Goal: Information Seeking & Learning: Learn about a topic

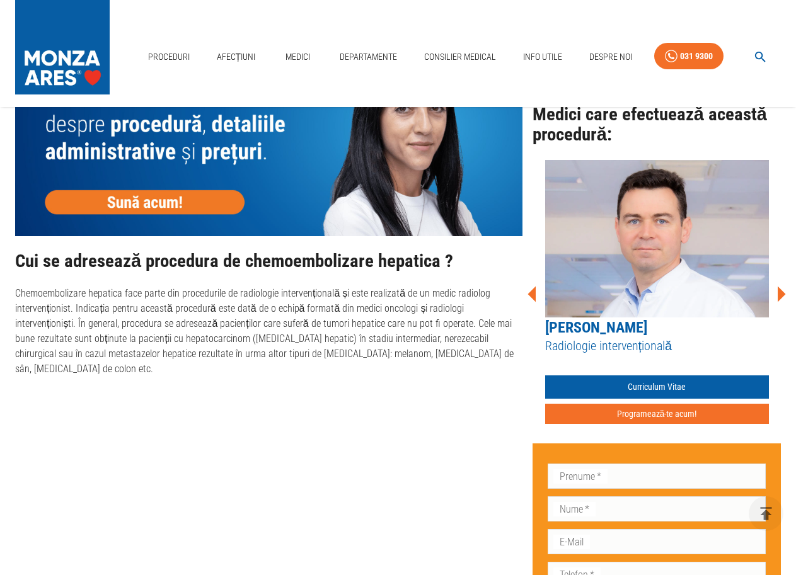
scroll to position [756, 0]
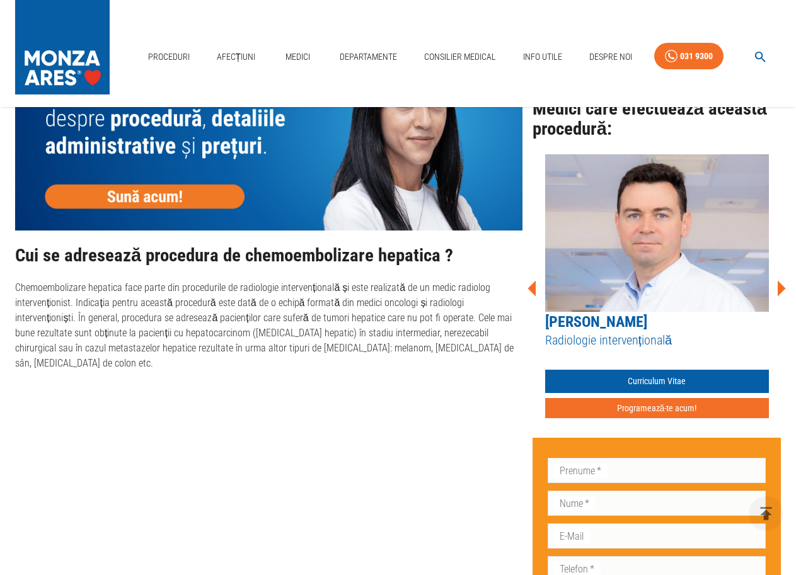
click at [110, 348] on p "Chemoembolizare hepatica face parte din procedurile de radiologie intervenționa…" at bounding box center [268, 325] width 507 height 91
click at [124, 353] on p "Chemoembolizare hepatica face parte din procedurile de radiologie intervenționa…" at bounding box center [268, 325] width 507 height 91
click at [167, 352] on p "Chemoembolizare hepatica face parte din procedurile de radiologie intervenționa…" at bounding box center [268, 325] width 507 height 91
click at [190, 350] on p "Chemoembolizare hepatica face parte din procedurile de radiologie intervenționa…" at bounding box center [268, 325] width 507 height 91
click at [229, 352] on p "Chemoembolizare hepatica face parte din procedurile de radiologie intervenționa…" at bounding box center [268, 325] width 507 height 91
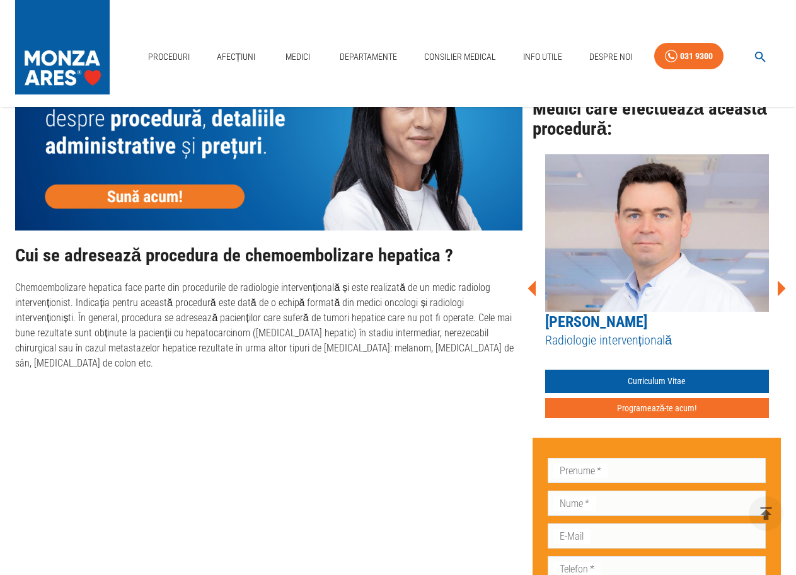
drag, startPoint x: 240, startPoint y: 350, endPoint x: 294, endPoint y: 347, distance: 53.6
click at [241, 349] on p "Chemoembolizare hepatica face parte din procedurile de radiologie intervenționa…" at bounding box center [268, 325] width 507 height 91
click at [292, 352] on p "Chemoembolizare hepatica face parte din procedurile de radiologie intervenționa…" at bounding box center [268, 325] width 507 height 91
drag, startPoint x: 323, startPoint y: 352, endPoint x: 389, endPoint y: 352, distance: 66.8
click at [324, 352] on p "Chemoembolizare hepatica face parte din procedurile de radiologie intervenționa…" at bounding box center [268, 325] width 507 height 91
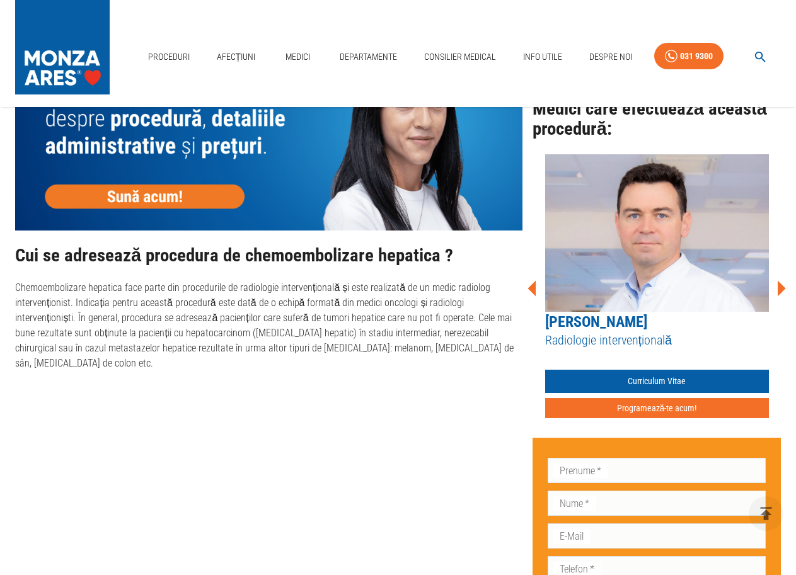
click at [394, 352] on p "Chemoembolizare hepatica face parte din procedurile de radiologie intervenționa…" at bounding box center [268, 325] width 507 height 91
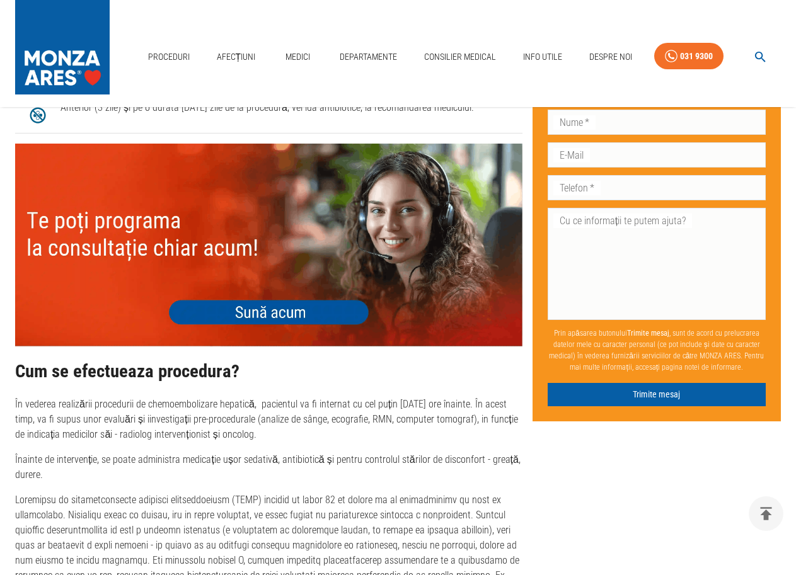
scroll to position [2205, 0]
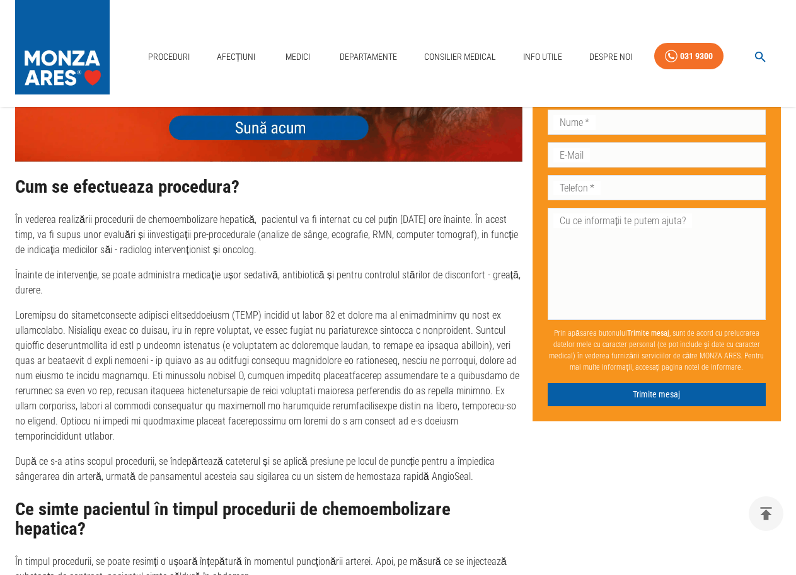
drag, startPoint x: 101, startPoint y: 398, endPoint x: 83, endPoint y: 414, distance: 24.1
click at [101, 398] on p at bounding box center [268, 376] width 507 height 136
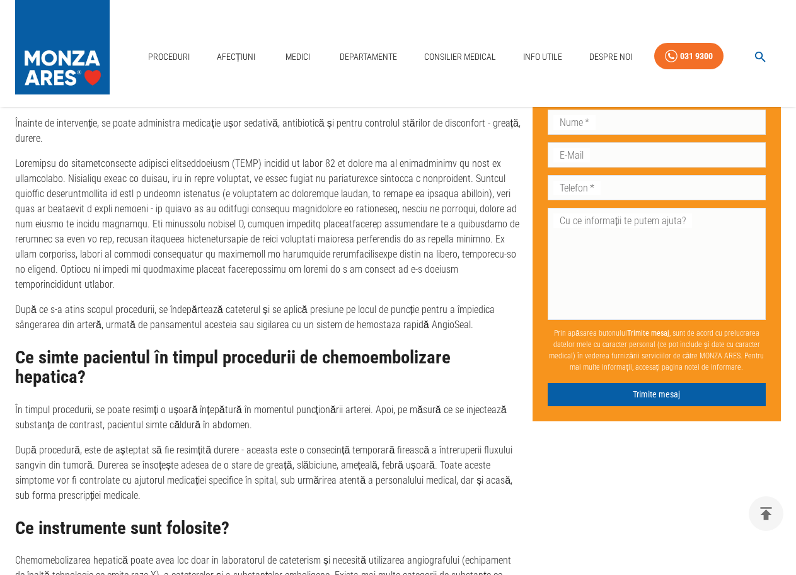
scroll to position [2394, 0]
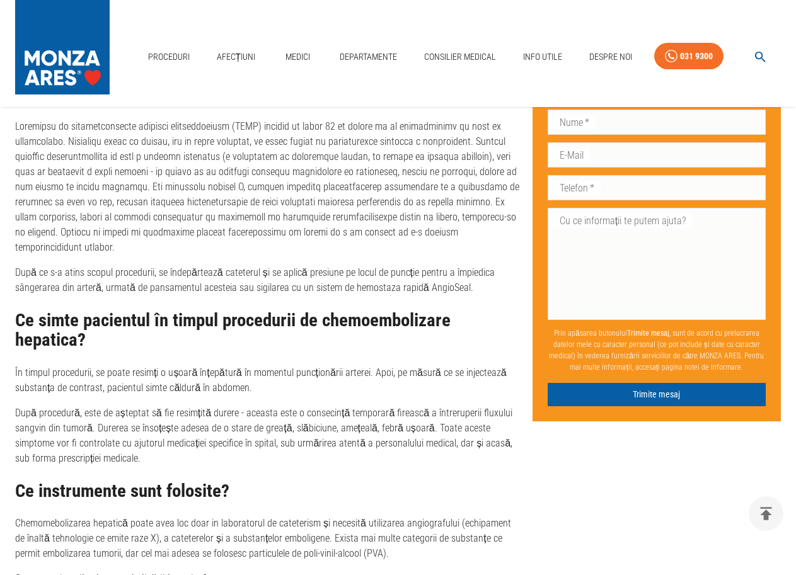
click at [182, 367] on div "Ce simte pacientul în timpul procedurii de chemoembolizare hepatica? În timpul …" at bounding box center [268, 389] width 507 height 156
click at [183, 406] on p "După procedură, este de așteptat să fie resimțită durere - aceasta este o conse…" at bounding box center [268, 436] width 507 height 60
click at [290, 406] on p "După procedură, este de așteptat să fie resimțită durere - aceasta este o conse…" at bounding box center [268, 436] width 507 height 60
click at [328, 406] on p "După procedură, este de așteptat să fie resimțită durere - aceasta este o conse…" at bounding box center [268, 436] width 507 height 60
drag, startPoint x: 405, startPoint y: 390, endPoint x: 459, endPoint y: 388, distance: 53.6
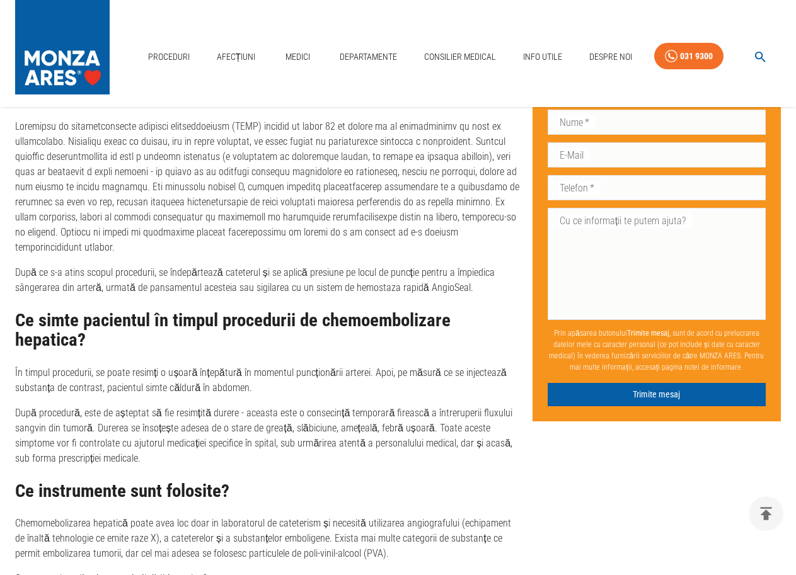
click at [406, 406] on p "După procedură, este de așteptat să fie resimțită durere - aceasta este o conse…" at bounding box center [268, 436] width 507 height 60
click at [473, 406] on p "După procedură, este de așteptat să fie resimțită durere - aceasta este o conse…" at bounding box center [268, 436] width 507 height 60
click at [86, 406] on p "După procedură, este de așteptat să fie resimțită durere - aceasta este o conse…" at bounding box center [268, 436] width 507 height 60
click at [304, 406] on p "După procedură, este de așteptat să fie resimțită durere - aceasta este o conse…" at bounding box center [268, 436] width 507 height 60
click at [309, 406] on p "După procedură, este de așteptat să fie resimțită durere - aceasta este o conse…" at bounding box center [268, 436] width 507 height 60
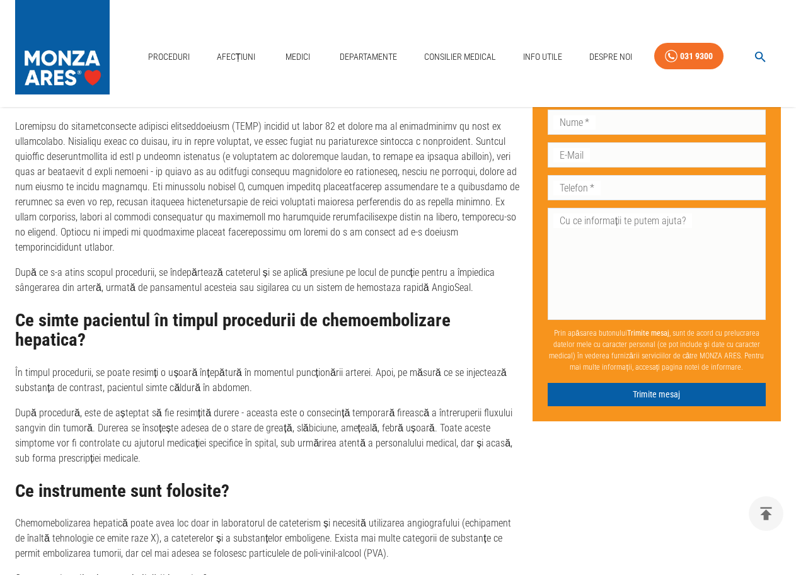
click at [350, 406] on p "După procedură, este de așteptat să fie resimțită durere - aceasta este o conse…" at bounding box center [268, 436] width 507 height 60
click at [382, 406] on p "După procedură, este de așteptat să fie resimțită durere - aceasta este o conse…" at bounding box center [268, 436] width 507 height 60
drag, startPoint x: 120, startPoint y: 413, endPoint x: 180, endPoint y: 412, distance: 59.2
click at [126, 413] on p "După procedură, este de așteptat să fie resimțită durere - aceasta este o conse…" at bounding box center [268, 436] width 507 height 60
click at [192, 410] on p "După procedură, este de așteptat să fie resimțită durere - aceasta este o conse…" at bounding box center [268, 436] width 507 height 60
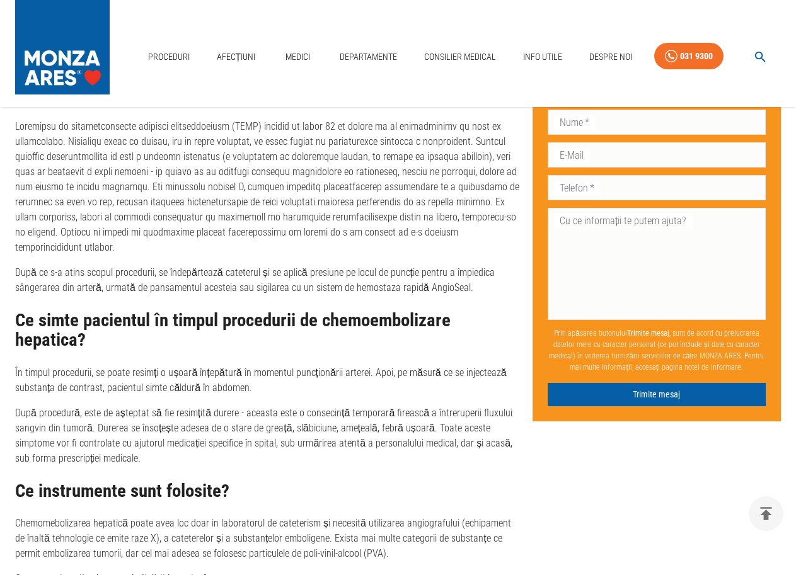
click at [232, 413] on p "După procedură, este de așteptat să fie resimțită durere - aceasta este o conse…" at bounding box center [268, 436] width 507 height 60
click at [256, 414] on p "După procedură, este de așteptat să fie resimțită durere - aceasta este o conse…" at bounding box center [268, 436] width 507 height 60
click at [321, 410] on p "După procedură, este de așteptat să fie resimțită durere - aceasta este o conse…" at bounding box center [268, 436] width 507 height 60
click at [343, 410] on p "După procedură, este de așteptat să fie resimțită durere - aceasta este o conse…" at bounding box center [268, 436] width 507 height 60
click at [375, 411] on p "După procedură, este de așteptat să fie resimțită durere - aceasta este o conse…" at bounding box center [268, 436] width 507 height 60
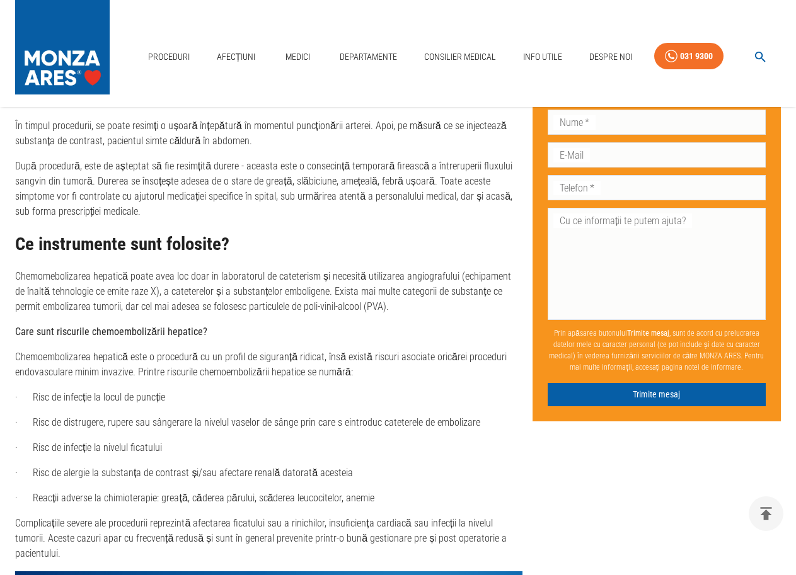
scroll to position [2646, 0]
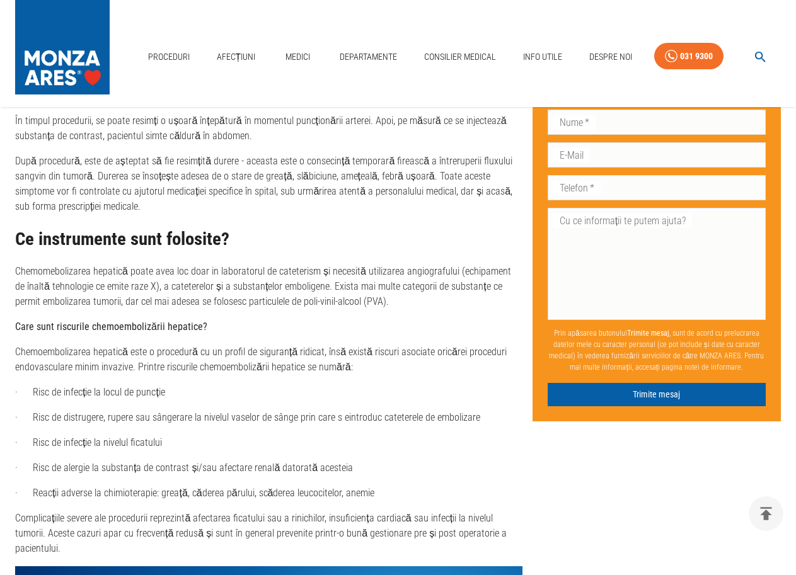
click at [433, 410] on p "· Risc de distrugere, rupere sau sângerare la nivelul vaselor de sânge prin car…" at bounding box center [268, 417] width 507 height 15
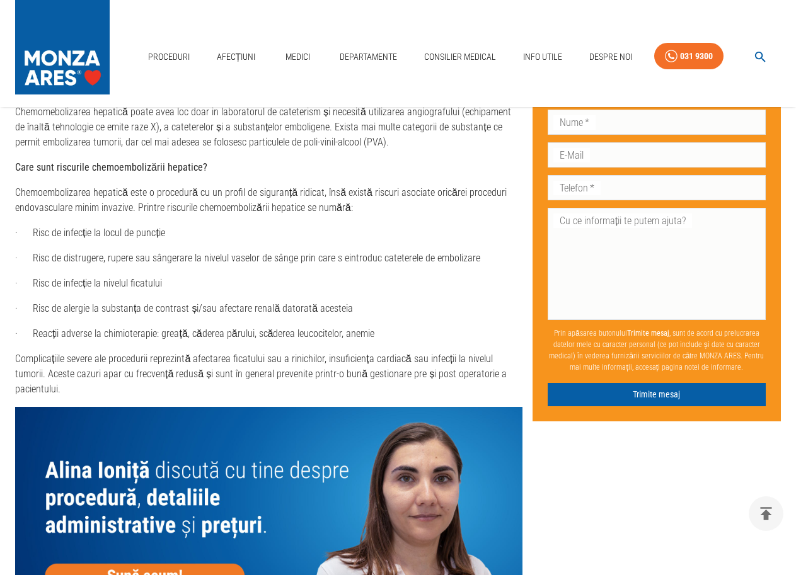
scroll to position [2835, 0]
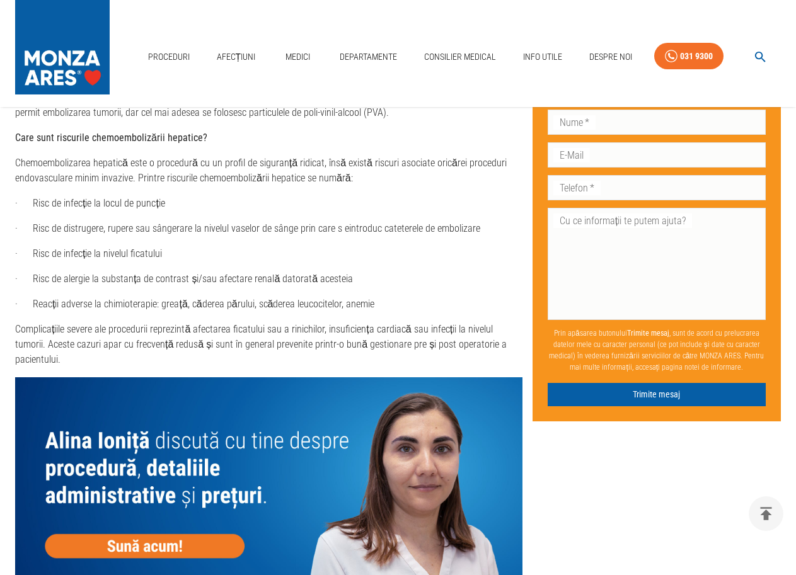
click at [193, 297] on p "· Reacții adverse la chimioterapie: greață, căderea părului, scăderea leucocite…" at bounding box center [268, 304] width 507 height 15
drag, startPoint x: 144, startPoint y: 280, endPoint x: 171, endPoint y: 281, distance: 27.1
click at [144, 297] on p "· Reacții adverse la chimioterapie: greață, căderea părului, scăderea leucocite…" at bounding box center [268, 304] width 507 height 15
drag, startPoint x: 182, startPoint y: 281, endPoint x: 198, endPoint y: 275, distance: 16.7
click at [183, 297] on p "· Reacții adverse la chimioterapie: greață, căderea părului, scăderea leucocite…" at bounding box center [268, 304] width 507 height 15
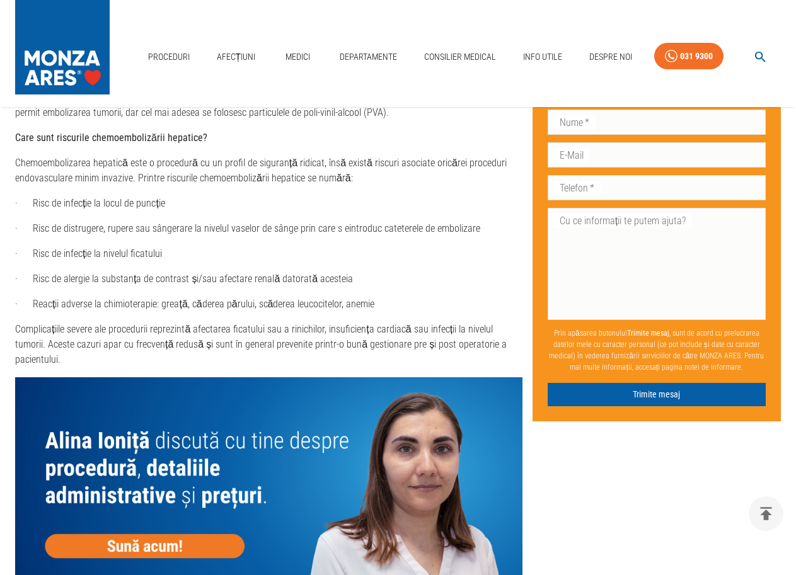
click at [198, 297] on p "· Reacții adverse la chimioterapie: greață, căderea părului, scăderea leucocite…" at bounding box center [268, 304] width 507 height 15
drag, startPoint x: 217, startPoint y: 272, endPoint x: 265, endPoint y: 277, distance: 47.5
click at [220, 297] on p "· Reacții adverse la chimioterapie: greață, căderea părului, scăderea leucocite…" at bounding box center [268, 304] width 507 height 15
click at [273, 297] on p "· Reacții adverse la chimioterapie: greață, căderea părului, scăderea leucocite…" at bounding box center [268, 304] width 507 height 15
drag, startPoint x: 287, startPoint y: 278, endPoint x: 332, endPoint y: 278, distance: 45.4
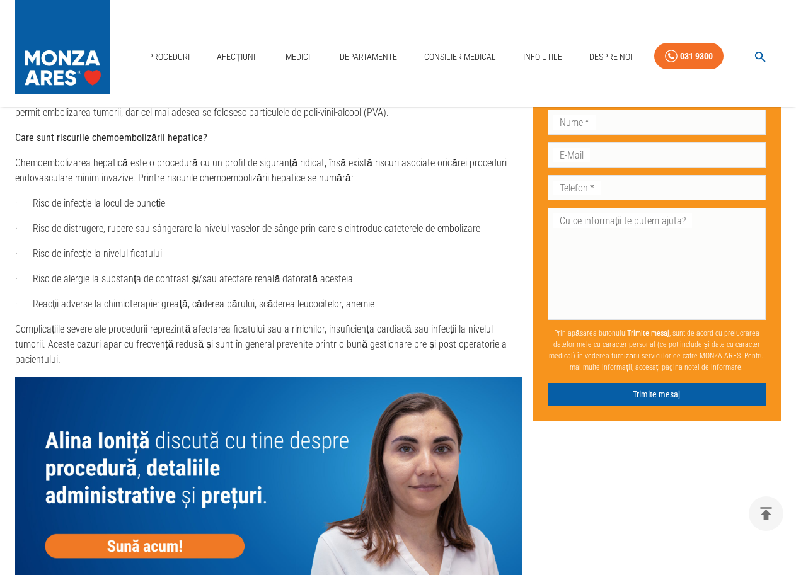
click at [287, 297] on p "· Reacții adverse la chimioterapie: greață, căderea părului, scăderea leucocite…" at bounding box center [268, 304] width 507 height 15
click at [352, 297] on p "· Reacții adverse la chimioterapie: greață, căderea părului, scăderea leucocite…" at bounding box center [268, 304] width 507 height 15
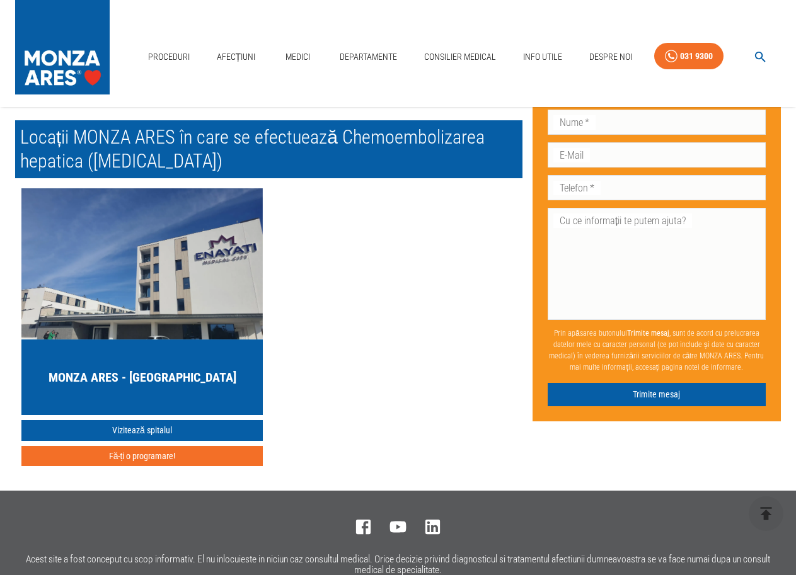
scroll to position [3339, 0]
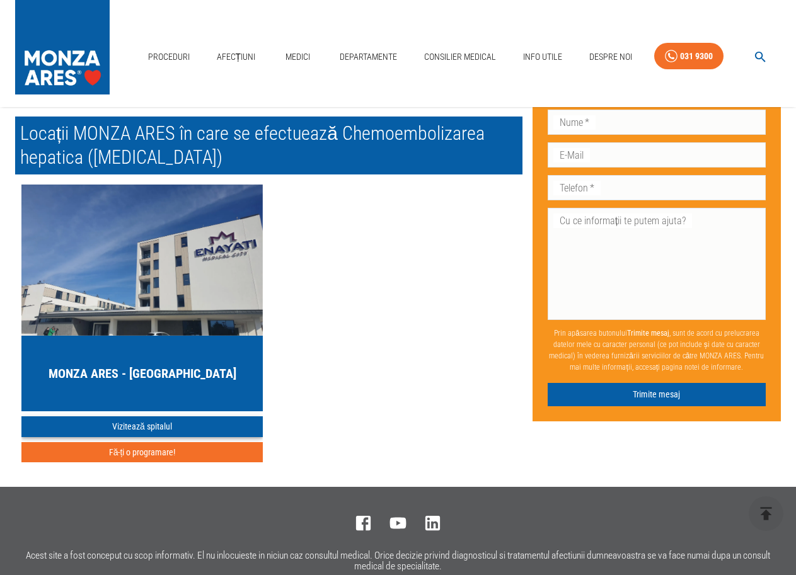
click at [178, 416] on link "Vizitează spitalul" at bounding box center [141, 426] width 241 height 21
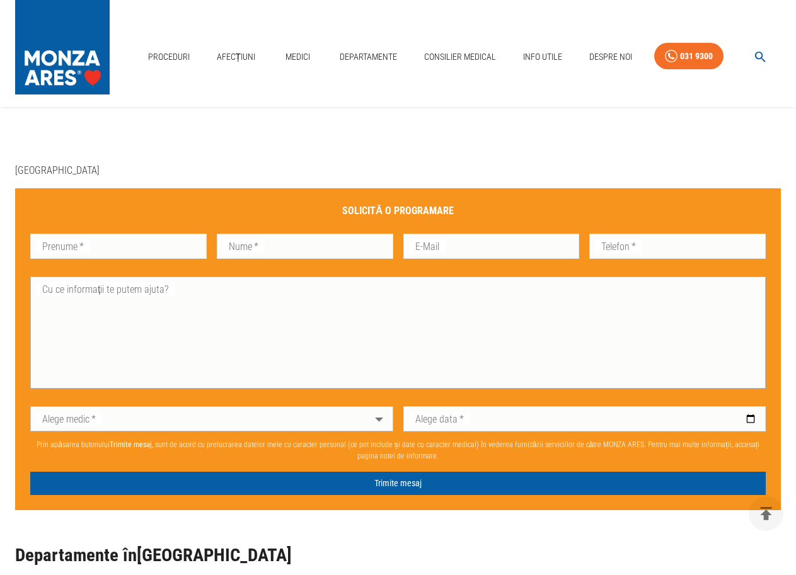
scroll to position [504, 0]
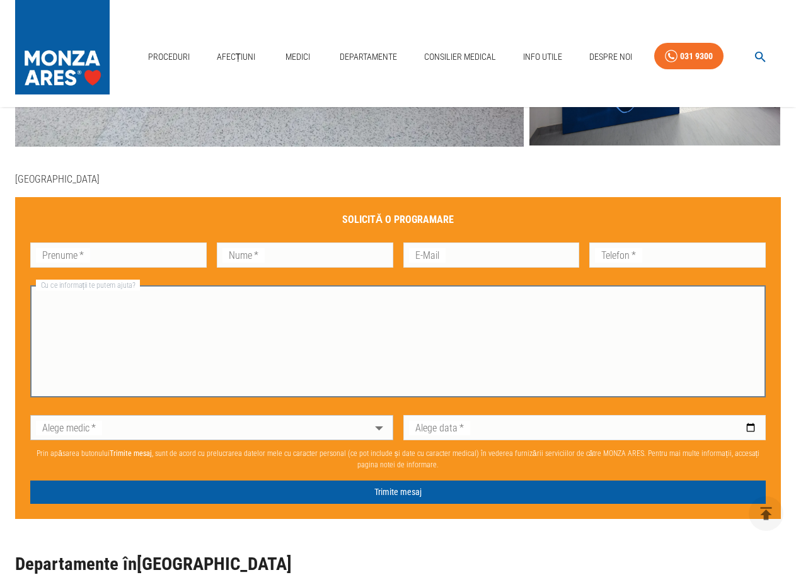
drag, startPoint x: 146, startPoint y: 310, endPoint x: 166, endPoint y: 339, distance: 35.7
click at [146, 311] on textarea "Cu ce informații te putem ajuta?" at bounding box center [398, 341] width 718 height 101
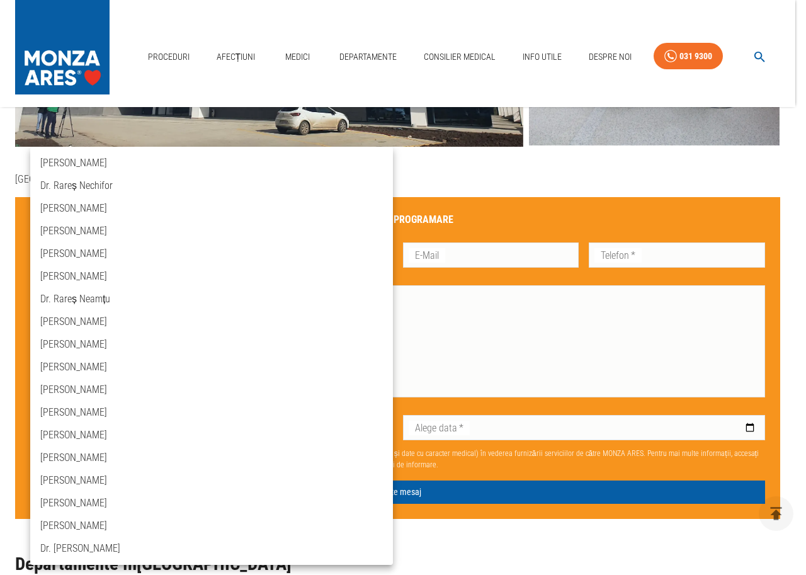
click at [522, 537] on div at bounding box center [403, 287] width 806 height 575
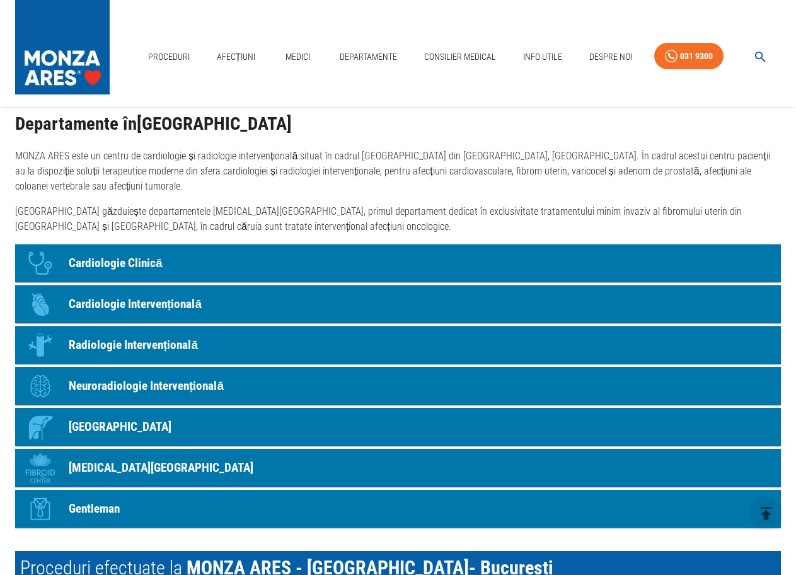
scroll to position [945, 0]
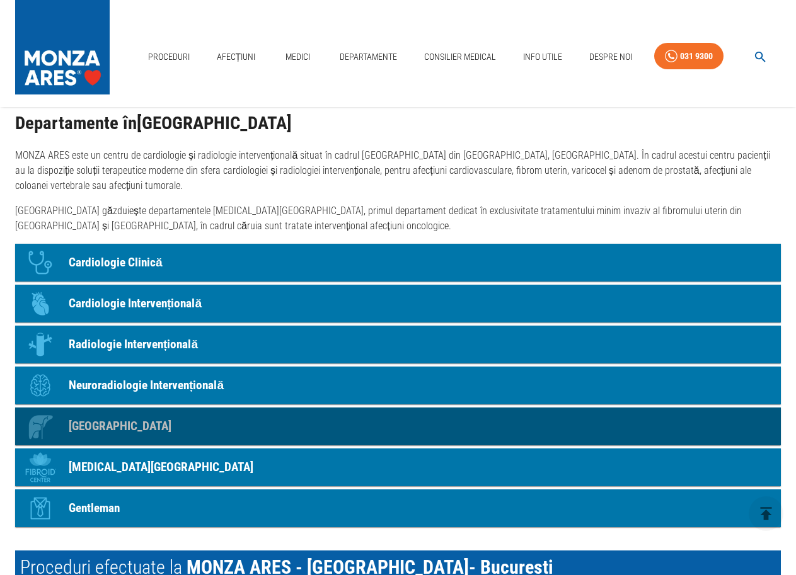
drag, startPoint x: 102, startPoint y: 417, endPoint x: 115, endPoint y: 427, distance: 16.6
click at [102, 419] on p "[GEOGRAPHIC_DATA]" at bounding box center [120, 427] width 103 height 18
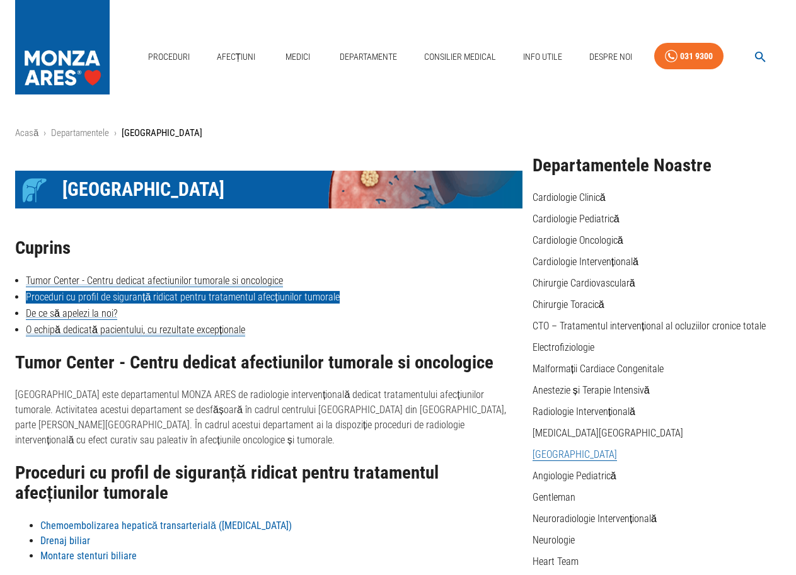
drag, startPoint x: 256, startPoint y: 295, endPoint x: 275, endPoint y: 318, distance: 29.5
click at [256, 295] on link "Proceduri cu profil de siguranță ridicat pentru tratamentul afecțiunilor tumora…" at bounding box center [183, 297] width 314 height 13
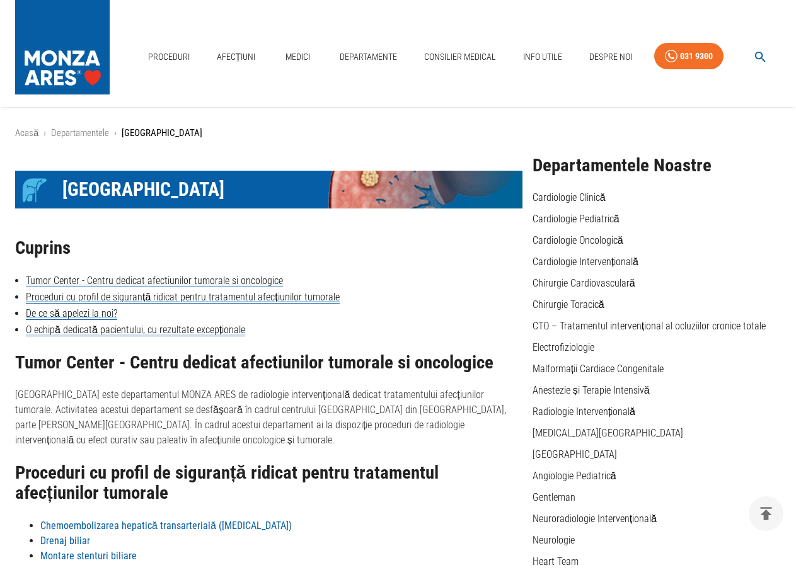
scroll to position [350, 0]
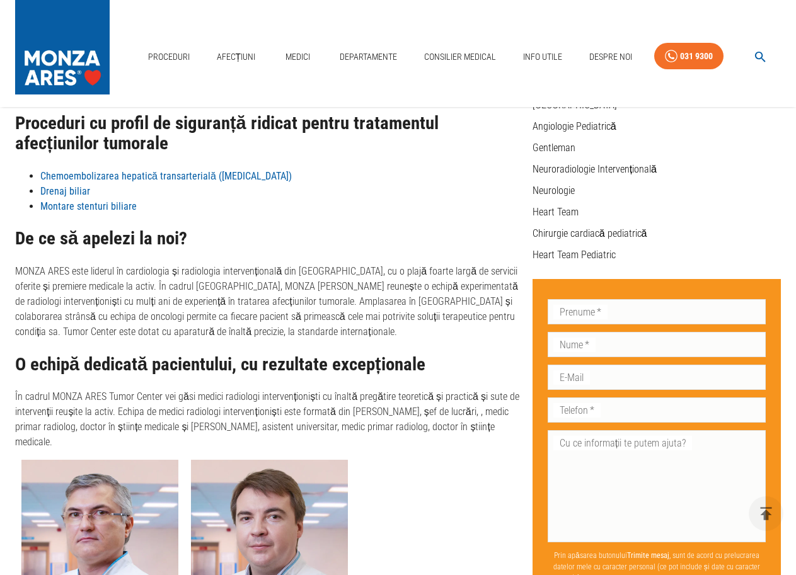
drag, startPoint x: 79, startPoint y: 419, endPoint x: 123, endPoint y: 411, distance: 44.2
click at [81, 420] on p "În cadrul MONZA ARES Tumor Center vei găsi medici radiologi intervenționiști cu…" at bounding box center [268, 419] width 507 height 60
click at [139, 406] on p "În cadrul MONZA ARES Tumor Center vei găsi medici radiologi intervenționiști cu…" at bounding box center [268, 419] width 507 height 60
click at [170, 413] on p "În cadrul MONZA ARES Tumor Center vei găsi medici radiologi intervenționiști cu…" at bounding box center [268, 419] width 507 height 60
drag, startPoint x: 212, startPoint y: 415, endPoint x: 274, endPoint y: 421, distance: 62.7
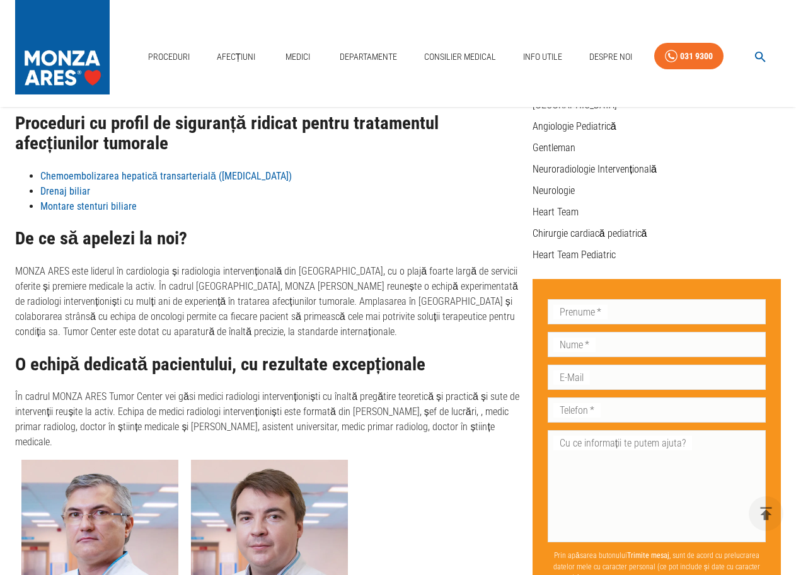
click at [216, 415] on p "În cadrul MONZA ARES Tumor Center vei găsi medici radiologi intervenționiști cu…" at bounding box center [268, 419] width 507 height 60
drag, startPoint x: 274, startPoint y: 421, endPoint x: 331, endPoint y: 423, distance: 57.4
click at [277, 422] on p "În cadrul MONZA ARES Tumor Center vei găsi medici radiologi intervenționiști cu…" at bounding box center [268, 419] width 507 height 60
drag, startPoint x: 333, startPoint y: 423, endPoint x: 367, endPoint y: 419, distance: 33.7
click at [335, 422] on p "În cadrul MONZA ARES Tumor Center vei găsi medici radiologi intervenționiști cu…" at bounding box center [268, 419] width 507 height 60
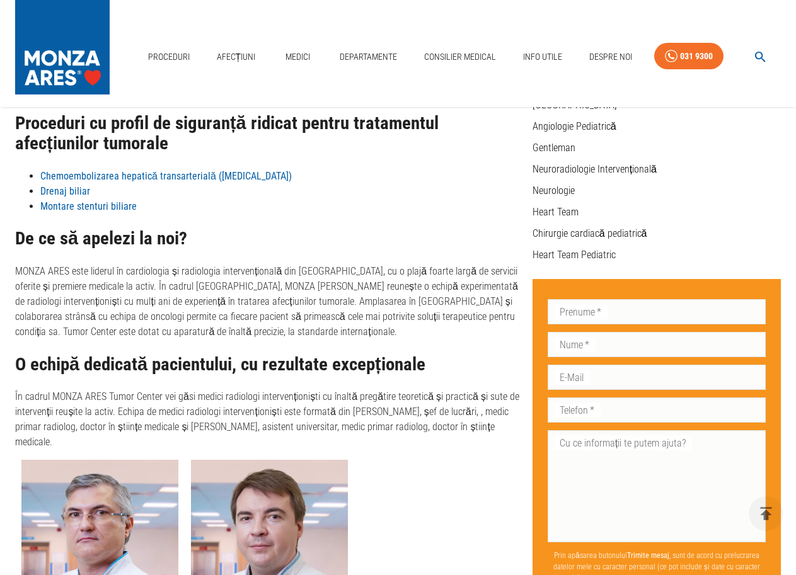
click at [369, 418] on p "În cadrul MONZA ARES Tumor Center vei găsi medici radiologi intervenționiști cu…" at bounding box center [268, 419] width 507 height 60
drag, startPoint x: 418, startPoint y: 417, endPoint x: 447, endPoint y: 416, distance: 28.4
click at [424, 416] on p "În cadrul MONZA ARES Tumor Center vei găsi medici radiologi intervenționiști cu…" at bounding box center [268, 419] width 507 height 60
drag, startPoint x: 467, startPoint y: 416, endPoint x: 491, endPoint y: 415, distance: 23.3
click at [469, 415] on p "În cadrul MONZA ARES Tumor Center vei găsi medici radiologi intervenționiști cu…" at bounding box center [268, 419] width 507 height 60
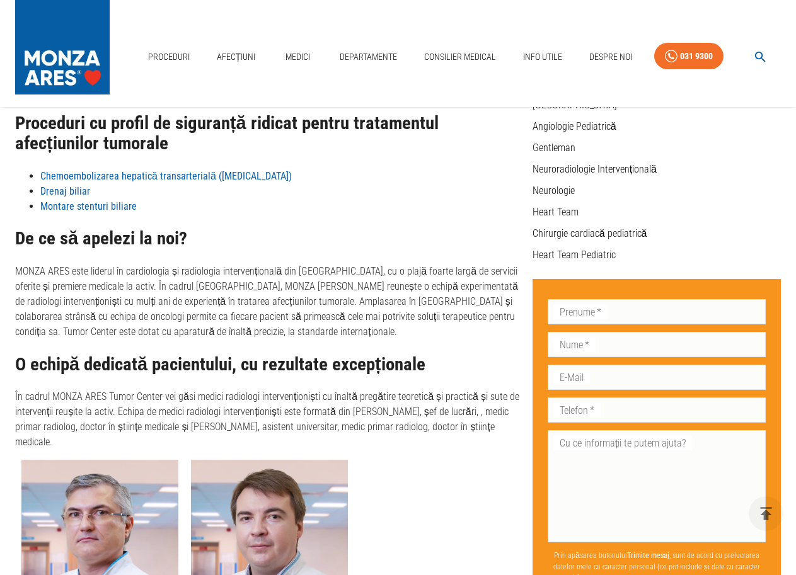
click at [495, 415] on p "În cadrul MONZA ARES Tumor Center vei găsi medici radiologi intervenționiști cu…" at bounding box center [268, 419] width 507 height 60
click at [81, 425] on p "În cadrul MONZA ARES Tumor Center vei găsi medici radiologi intervenționiști cu…" at bounding box center [268, 419] width 507 height 60
click at [64, 425] on p "În cadrul MONZA ARES Tumor Center vei găsi medici radiologi intervenționiști cu…" at bounding box center [268, 419] width 507 height 60
drag, startPoint x: 109, startPoint y: 427, endPoint x: 206, endPoint y: 427, distance: 97.0
click at [119, 427] on p "În cadrul MONZA ARES Tumor Center vei găsi medici radiologi intervenționiști cu…" at bounding box center [268, 419] width 507 height 60
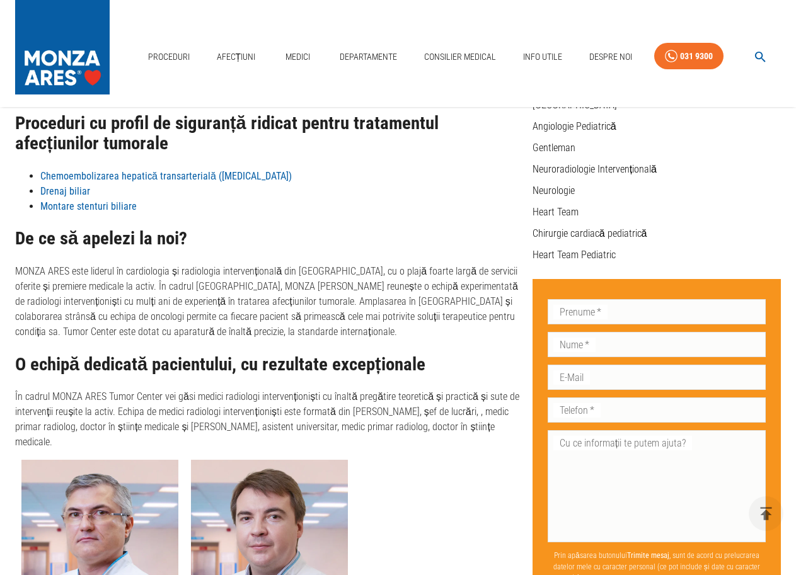
drag, startPoint x: 206, startPoint y: 427, endPoint x: 156, endPoint y: 418, distance: 50.5
click at [196, 427] on p "În cadrul MONZA ARES Tumor Center vei găsi medici radiologi intervenționiști cu…" at bounding box center [268, 419] width 507 height 60
drag, startPoint x: 160, startPoint y: 417, endPoint x: 210, endPoint y: 424, distance: 50.3
click at [161, 417] on p "În cadrul MONZA ARES Tumor Center vei găsi medici radiologi intervenționiști cu…" at bounding box center [268, 419] width 507 height 60
drag, startPoint x: 217, startPoint y: 424, endPoint x: 175, endPoint y: 418, distance: 42.7
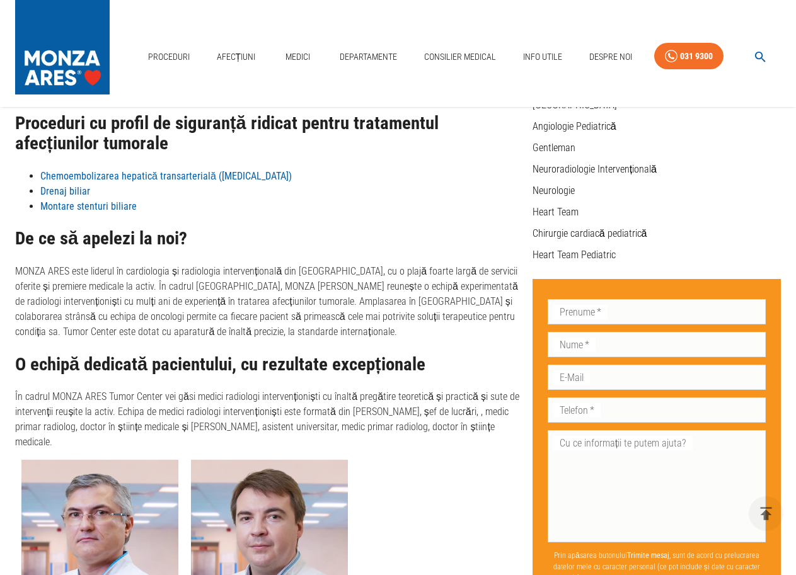
click at [200, 421] on p "În cadrul MONZA ARES Tumor Center vei găsi medici radiologi intervenționiști cu…" at bounding box center [268, 419] width 507 height 60
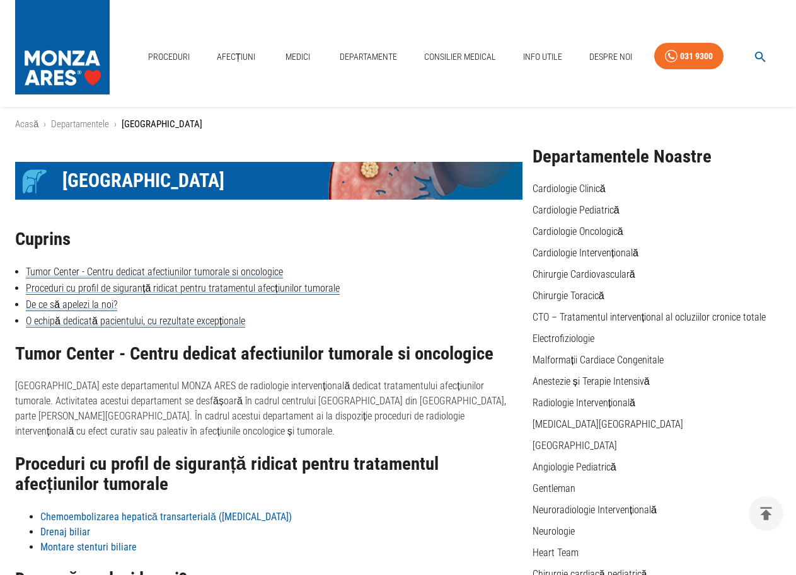
scroll to position [0, 0]
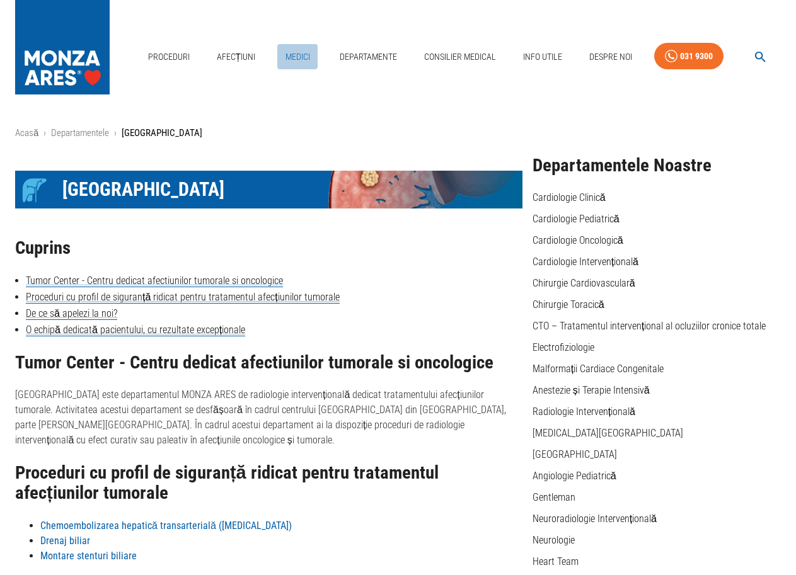
drag, startPoint x: 302, startPoint y: 21, endPoint x: 308, endPoint y: 27, distance: 8.9
click at [301, 44] on link "Medici" at bounding box center [297, 57] width 40 height 26
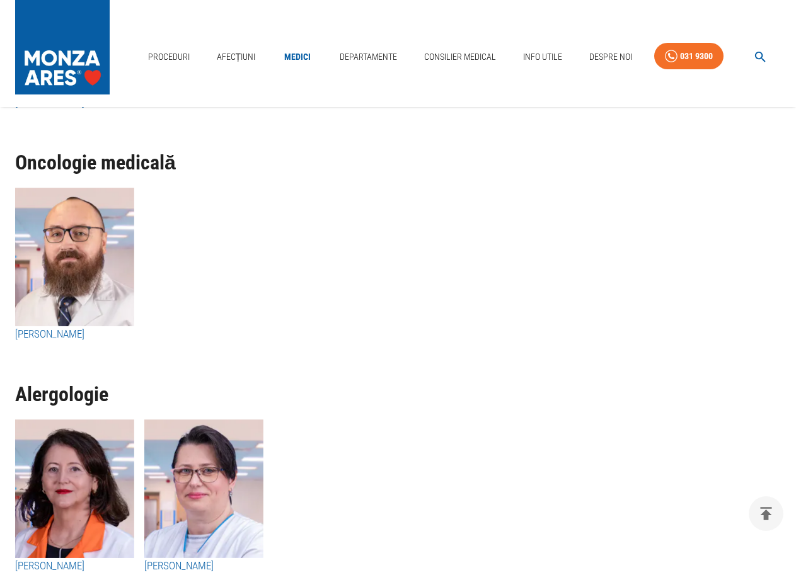
scroll to position [5418, 0]
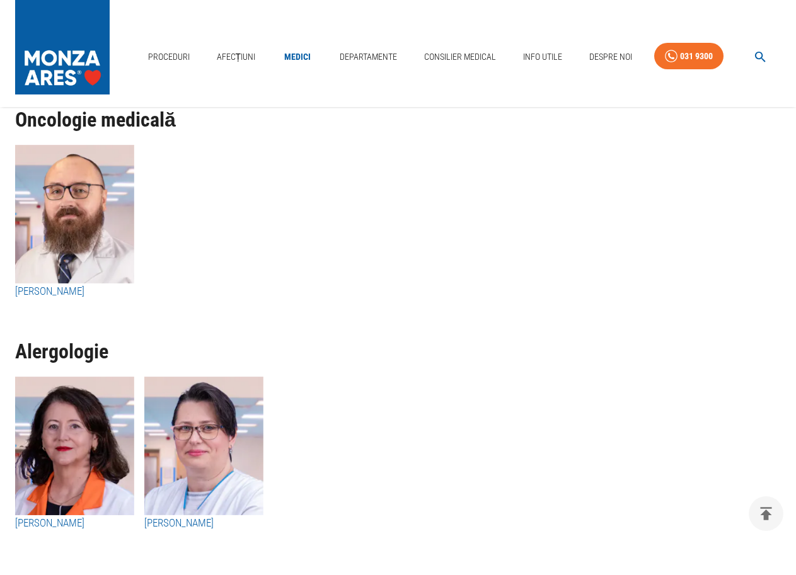
drag, startPoint x: 54, startPoint y: 293, endPoint x: 263, endPoint y: 354, distance: 217.3
click at [55, 293] on h3 "[PERSON_NAME]" at bounding box center [74, 292] width 119 height 16
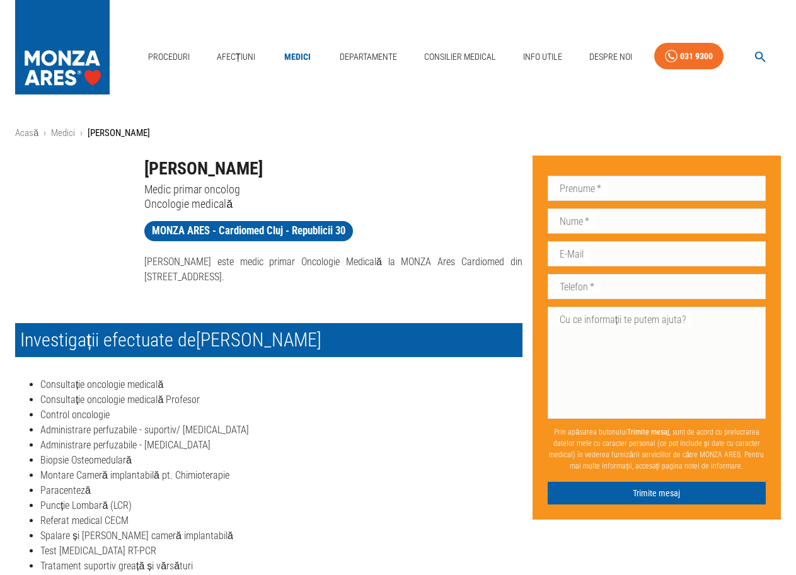
scroll to position [189, 0]
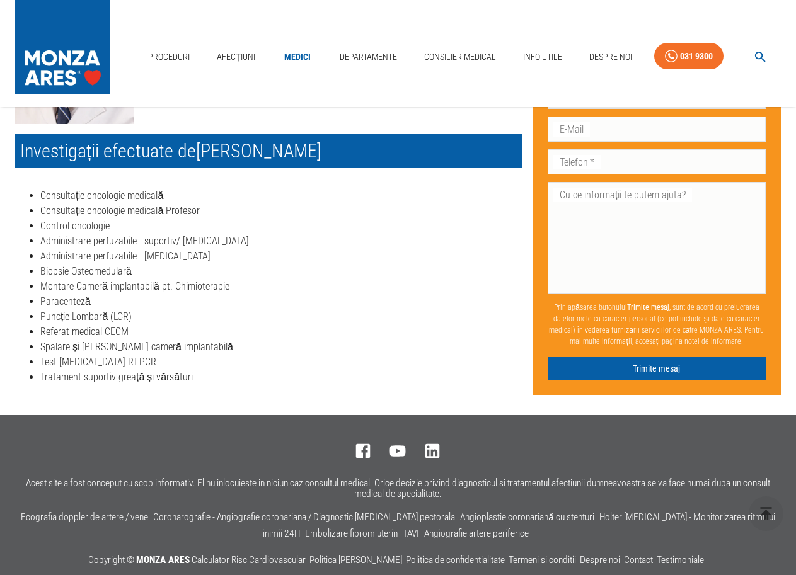
click at [105, 378] on li "Tratament suportiv greață și vărsături" at bounding box center [281, 377] width 482 height 15
click at [180, 379] on li "Tratament suportiv greață și vărsături" at bounding box center [281, 377] width 482 height 15
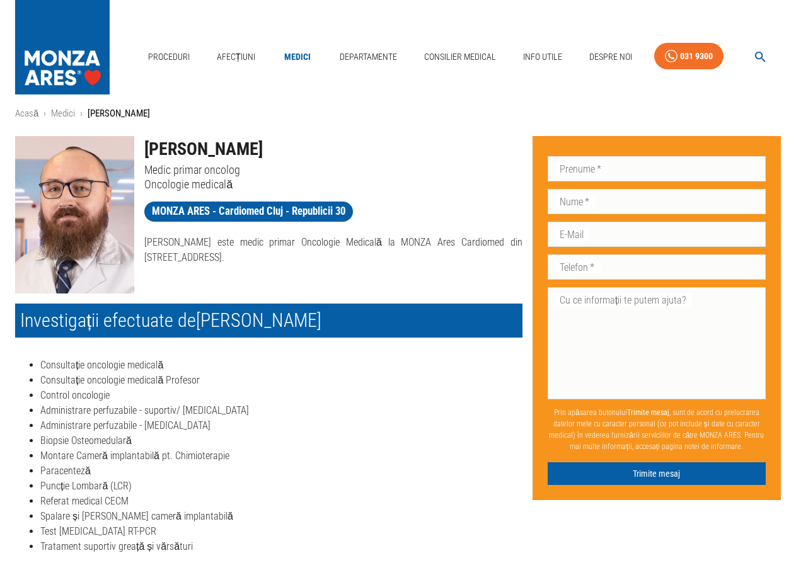
scroll to position [0, 0]
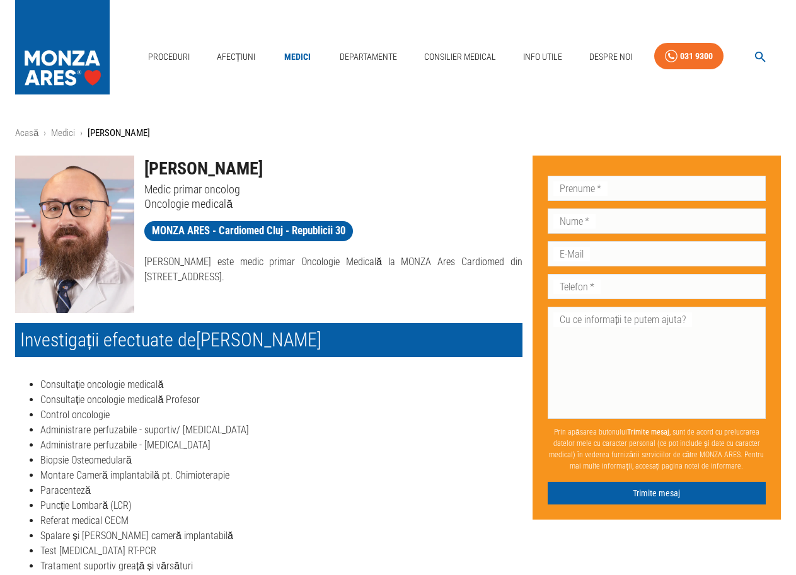
click at [199, 280] on p "[PERSON_NAME] este medic primar Oncologie Medicală la MONZA Ares Cardiomed din …" at bounding box center [332, 270] width 377 height 30
drag, startPoint x: 168, startPoint y: 265, endPoint x: 156, endPoint y: 273, distance: 14.2
click at [167, 265] on p "[PERSON_NAME] este medic primar Oncologie Medicală la MONZA Ares Cardiomed din …" at bounding box center [332, 270] width 377 height 30
